Goal: Check status: Check status

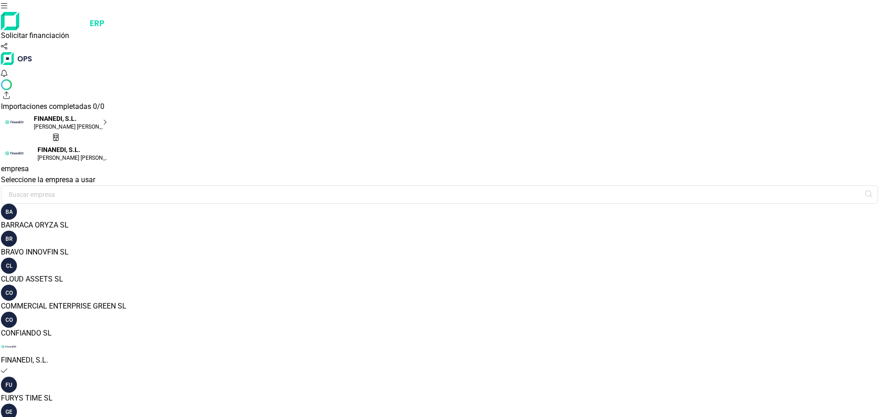
click at [107, 114] on p "FINANEDI, S.L." at bounding box center [70, 118] width 73 height 9
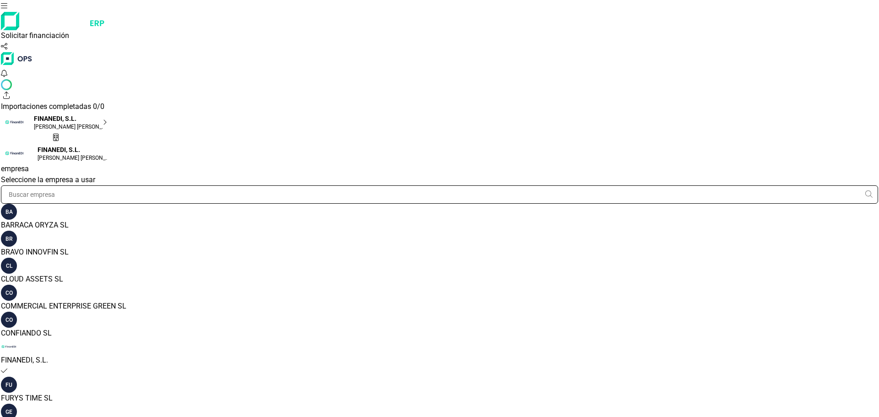
click at [745, 185] on input "text" at bounding box center [439, 194] width 877 height 18
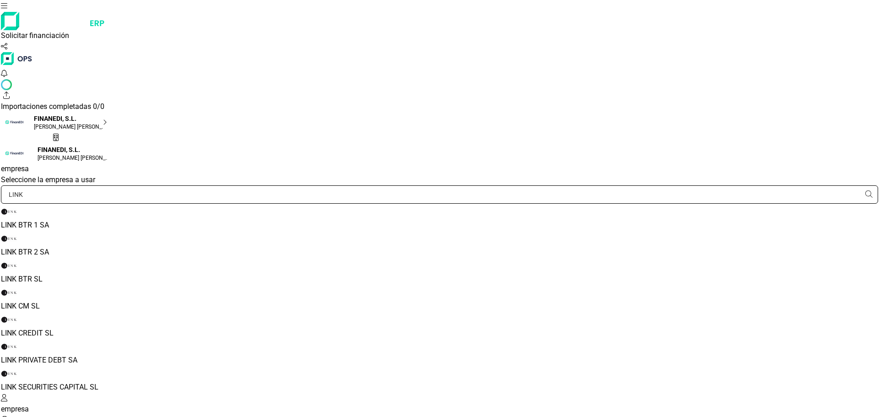
type input "LINK"
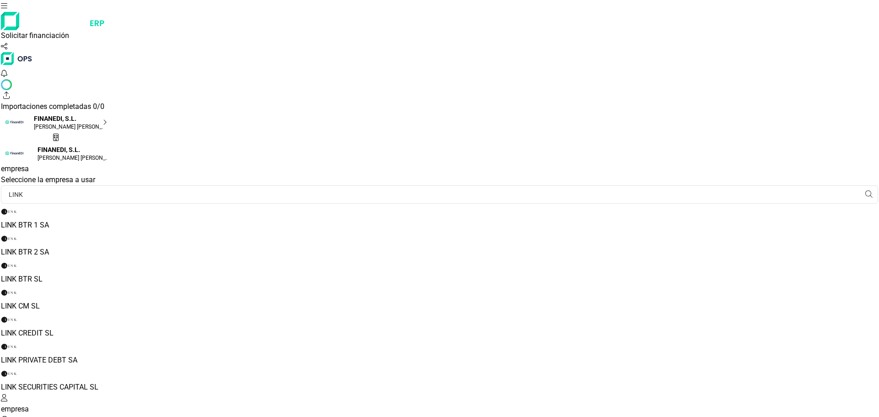
click at [729, 355] on div "LINK PRIVATE DEBT SA" at bounding box center [439, 360] width 877 height 11
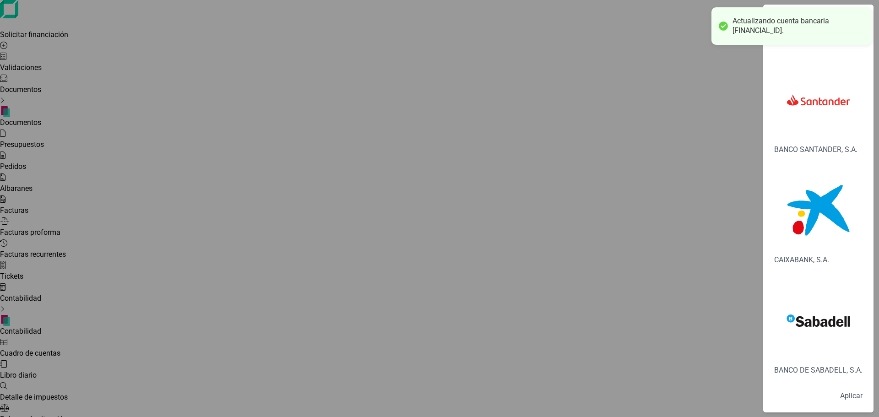
click at [558, 47] on div "Filtros Entidad Bancaria BANCO SANTANDER, S.A. CAIXABANK, S.A. BANCO DE SABADEL…" at bounding box center [439, 208] width 879 height 417
